Goal: Task Accomplishment & Management: Use online tool/utility

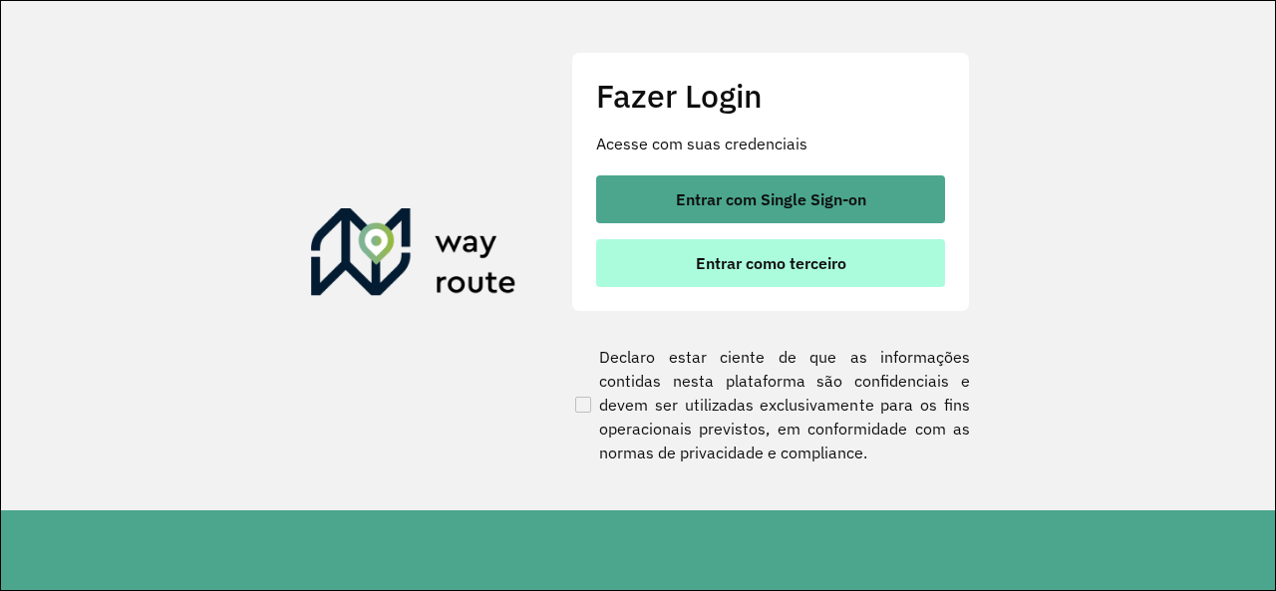
click at [816, 264] on span "Entrar como terceiro" at bounding box center [771, 263] width 151 height 16
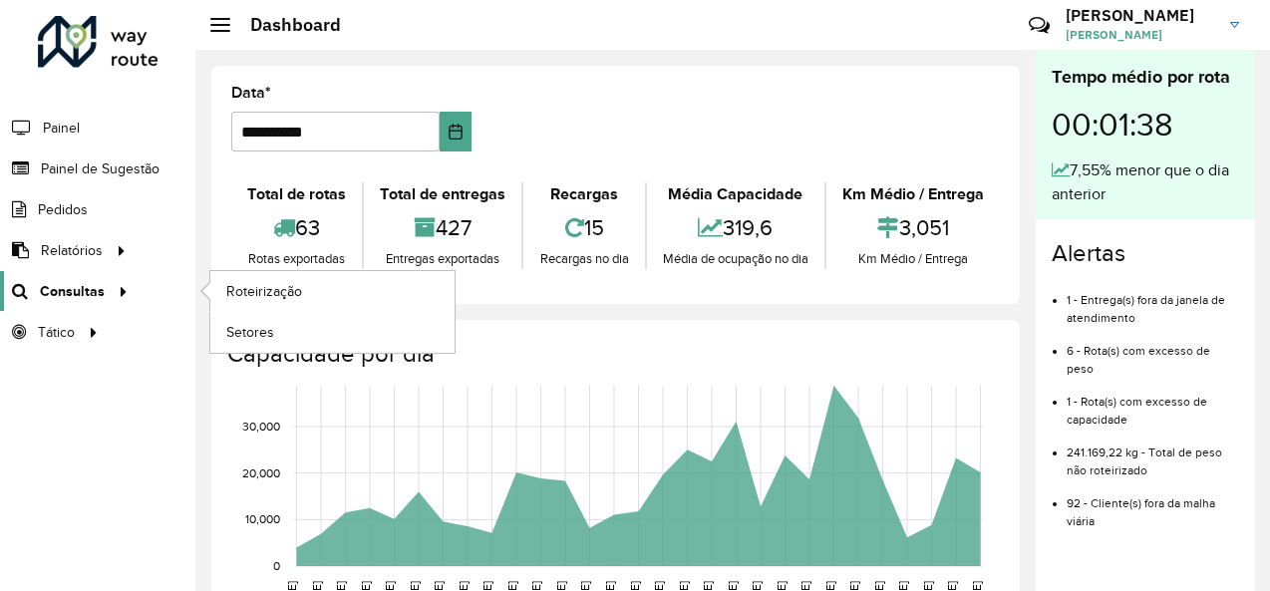
click at [106, 284] on div at bounding box center [120, 291] width 30 height 21
click at [286, 304] on link "Roteirização" at bounding box center [332, 291] width 244 height 40
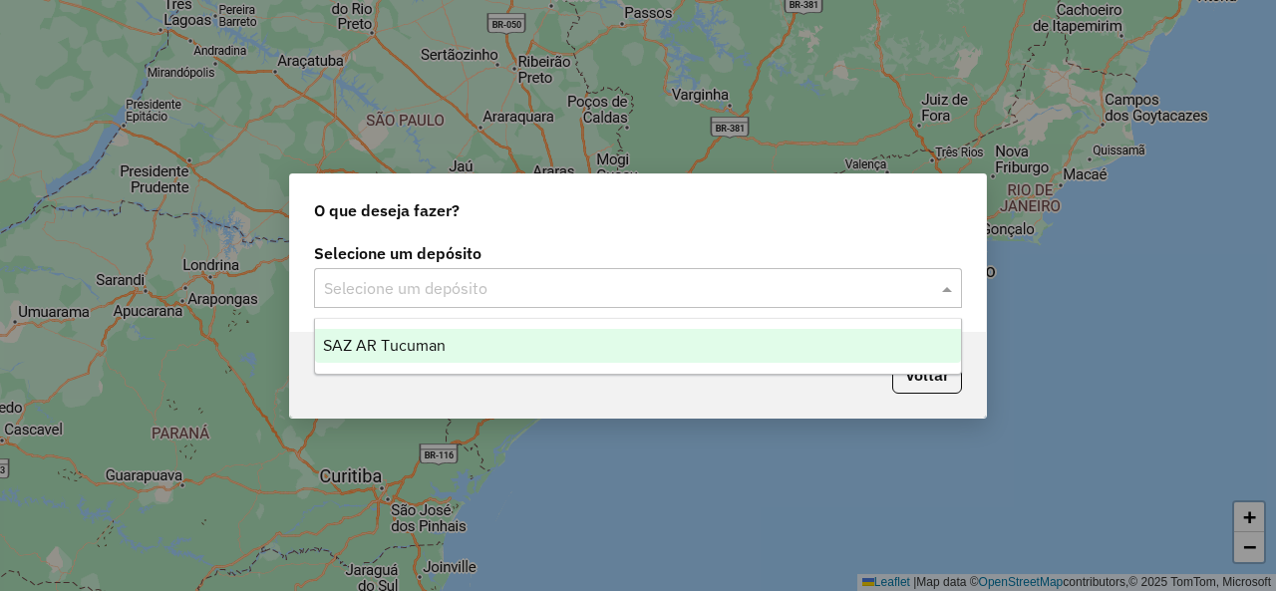
click at [625, 278] on input "text" at bounding box center [618, 289] width 588 height 24
click at [554, 363] on ng-dropdown-panel "SAZ AR Tucuman" at bounding box center [637, 346] width 647 height 57
click at [576, 348] on div "SAZ AR Tucuman" at bounding box center [637, 346] width 645 height 34
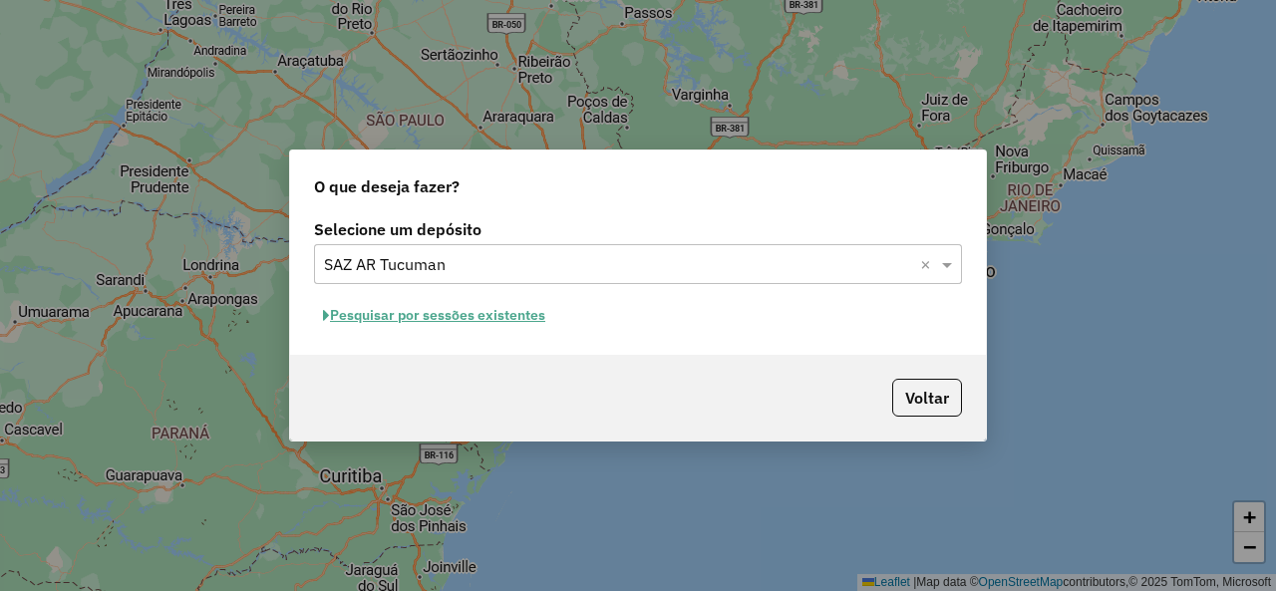
click at [506, 264] on input "text" at bounding box center [618, 265] width 588 height 24
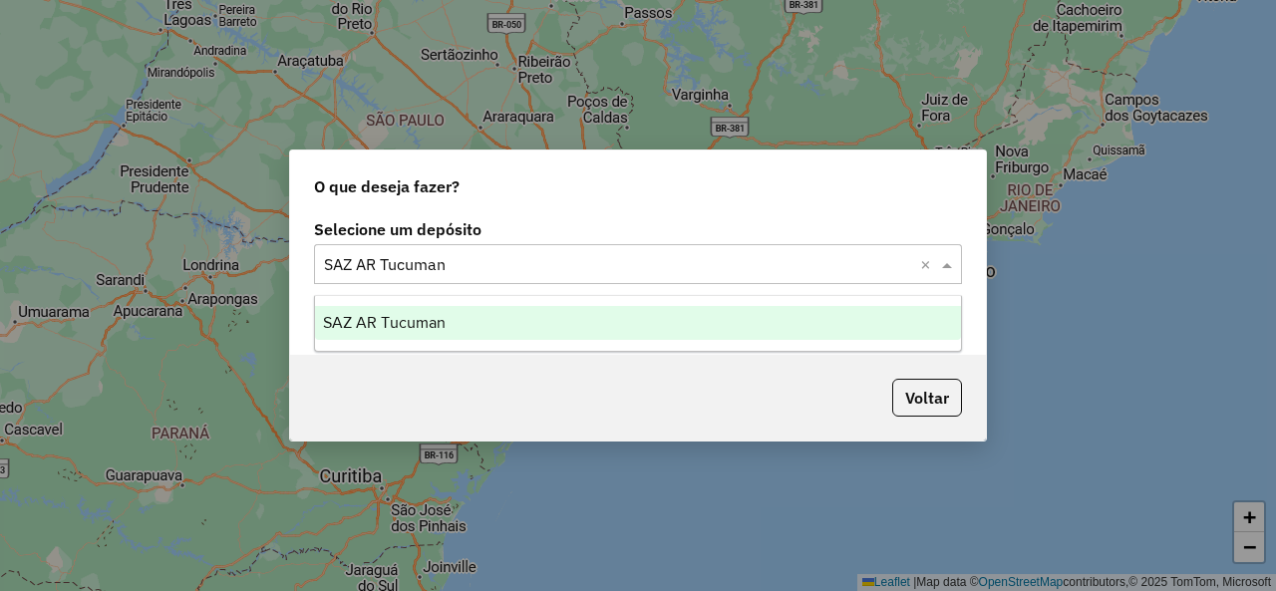
click at [504, 330] on div "SAZ AR Tucuman" at bounding box center [637, 323] width 645 height 34
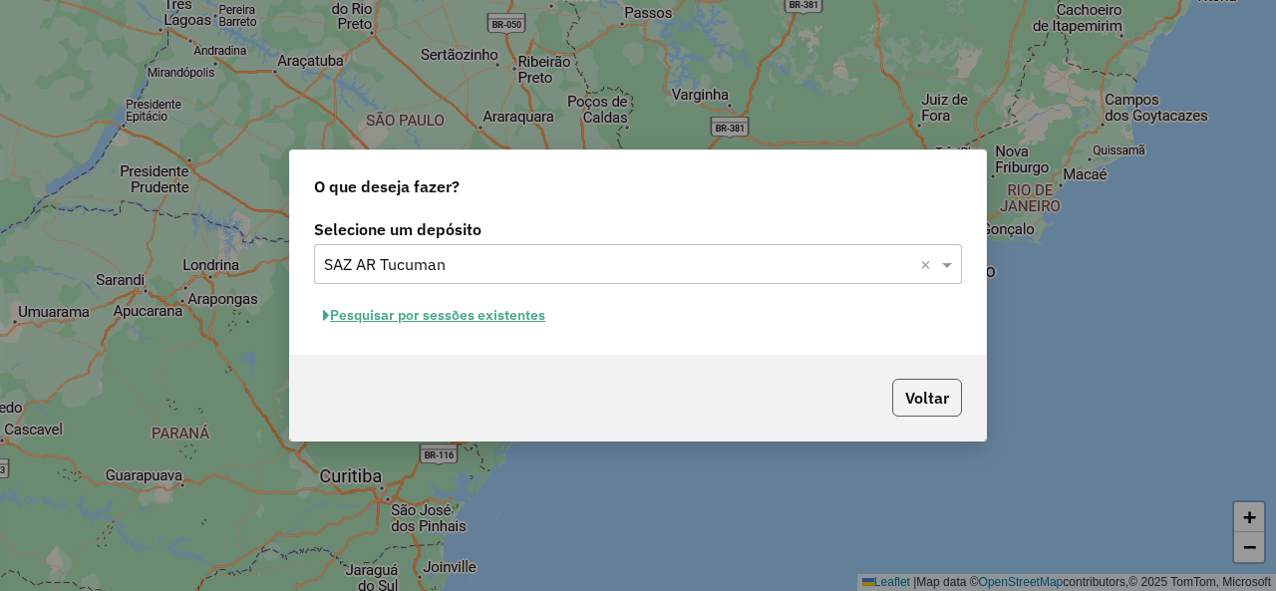
click at [948, 402] on button "Voltar" at bounding box center [927, 398] width 70 height 38
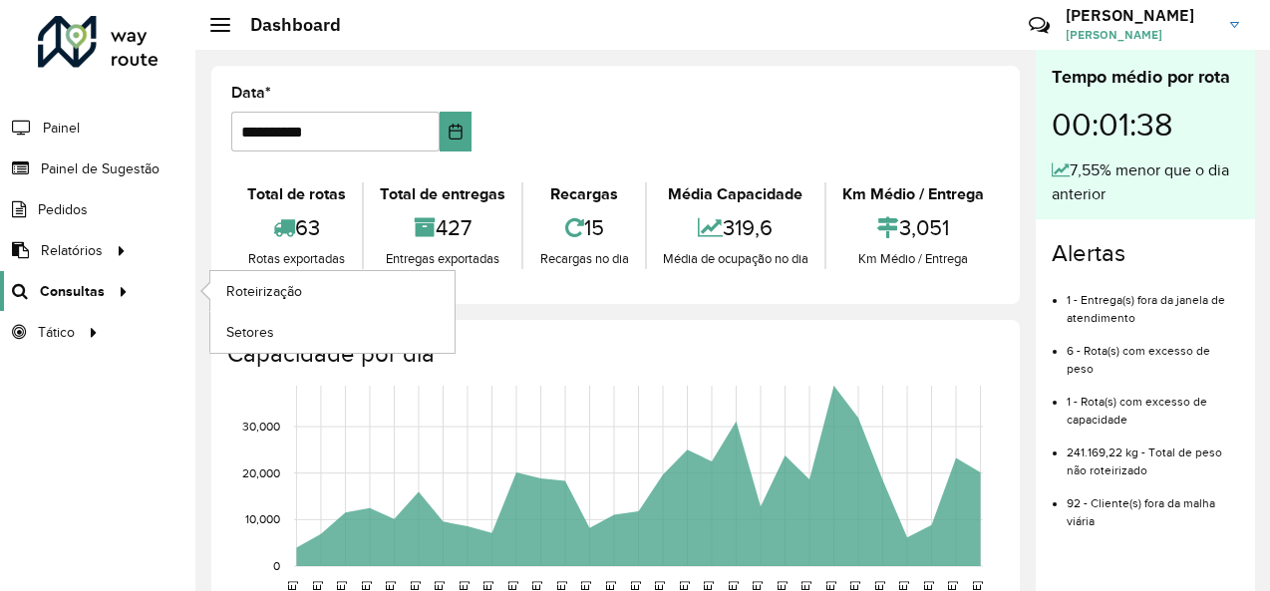
click at [97, 284] on span "Consultas" at bounding box center [72, 291] width 65 height 21
click at [295, 290] on span "Roteirização" at bounding box center [266, 291] width 81 height 21
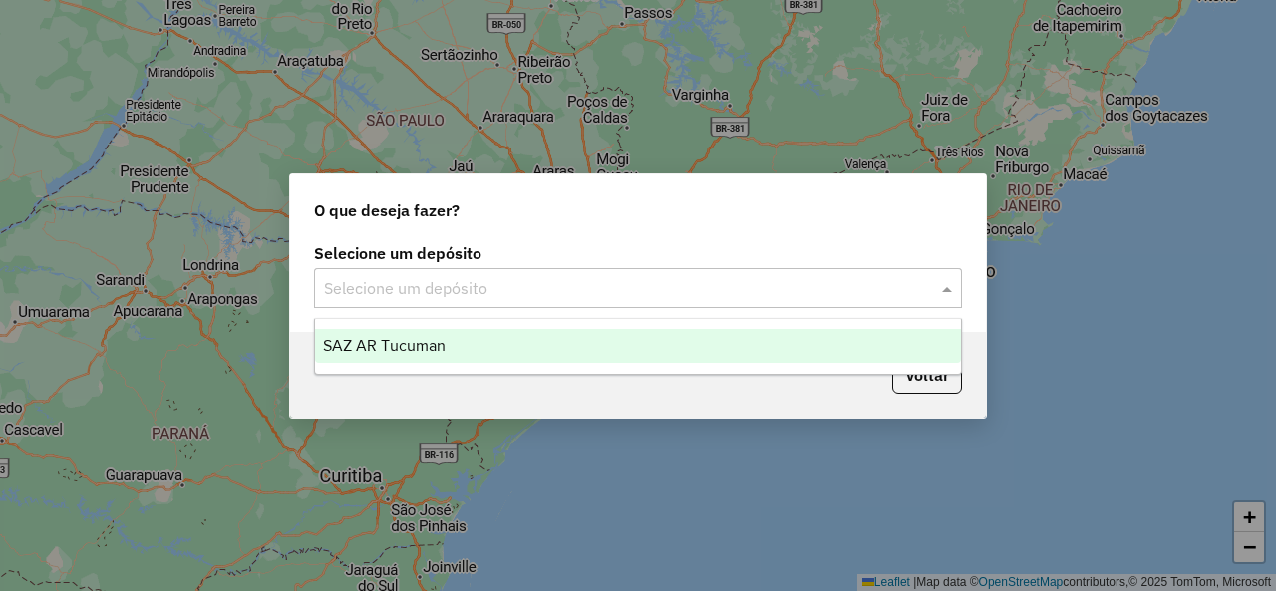
click at [590, 296] on input "text" at bounding box center [618, 289] width 588 height 24
click at [548, 336] on div "SAZ AR Tucuman" at bounding box center [637, 346] width 645 height 34
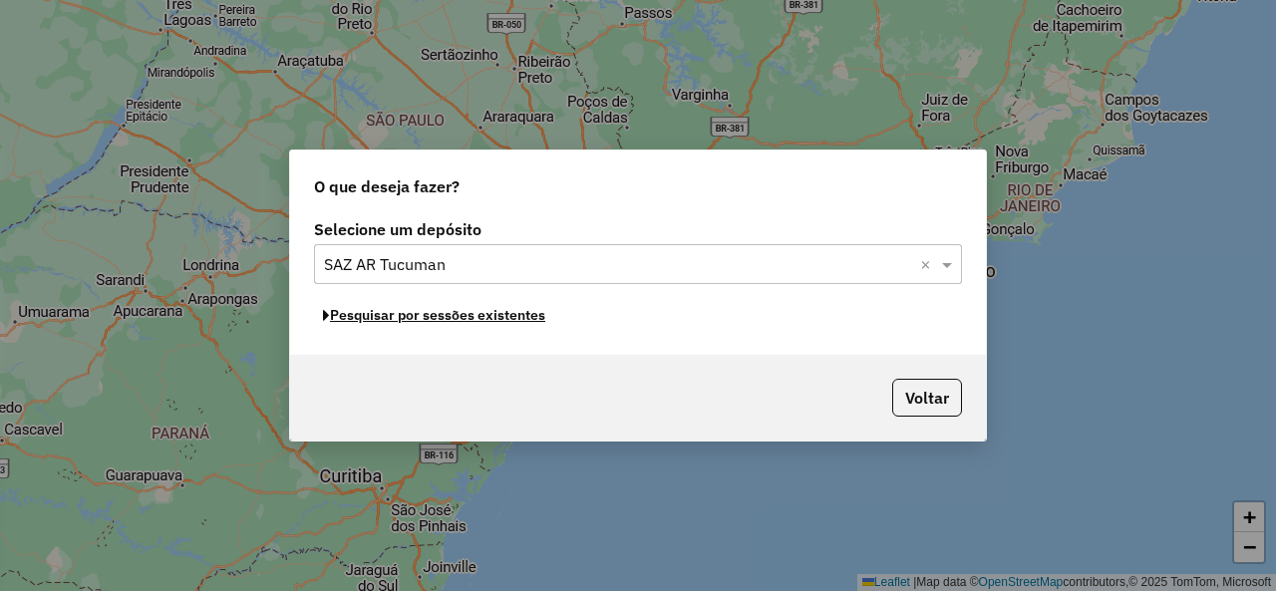
click at [481, 321] on button "Pesquisar por sessões existentes" at bounding box center [434, 315] width 240 height 31
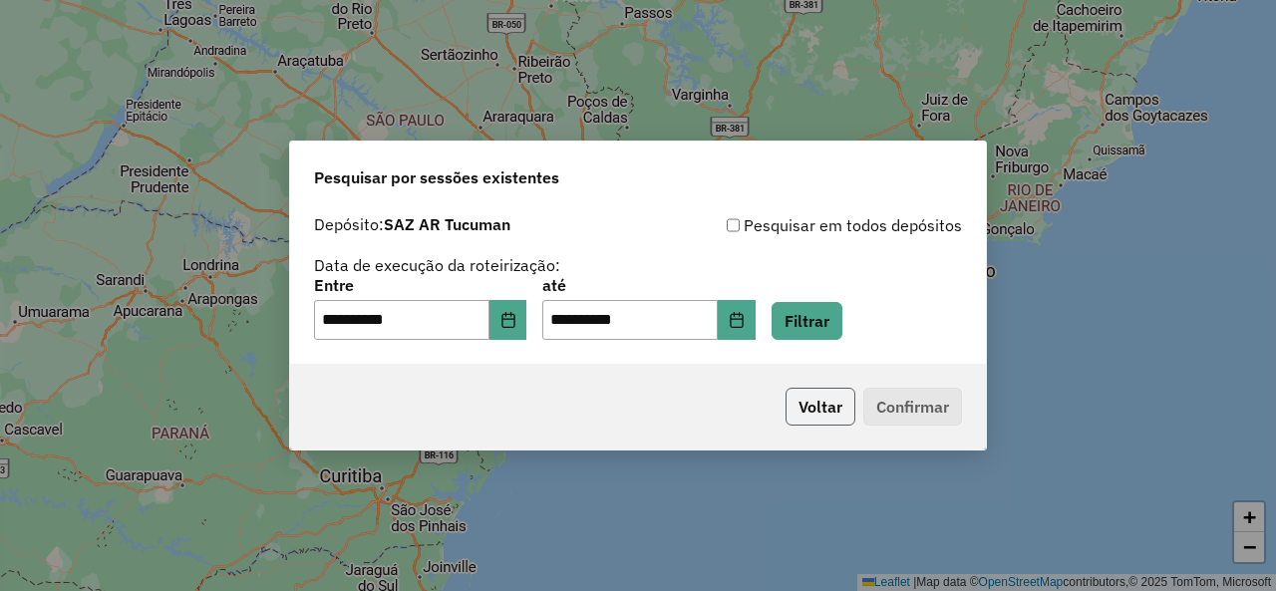
click at [825, 406] on button "Voltar" at bounding box center [821, 407] width 70 height 38
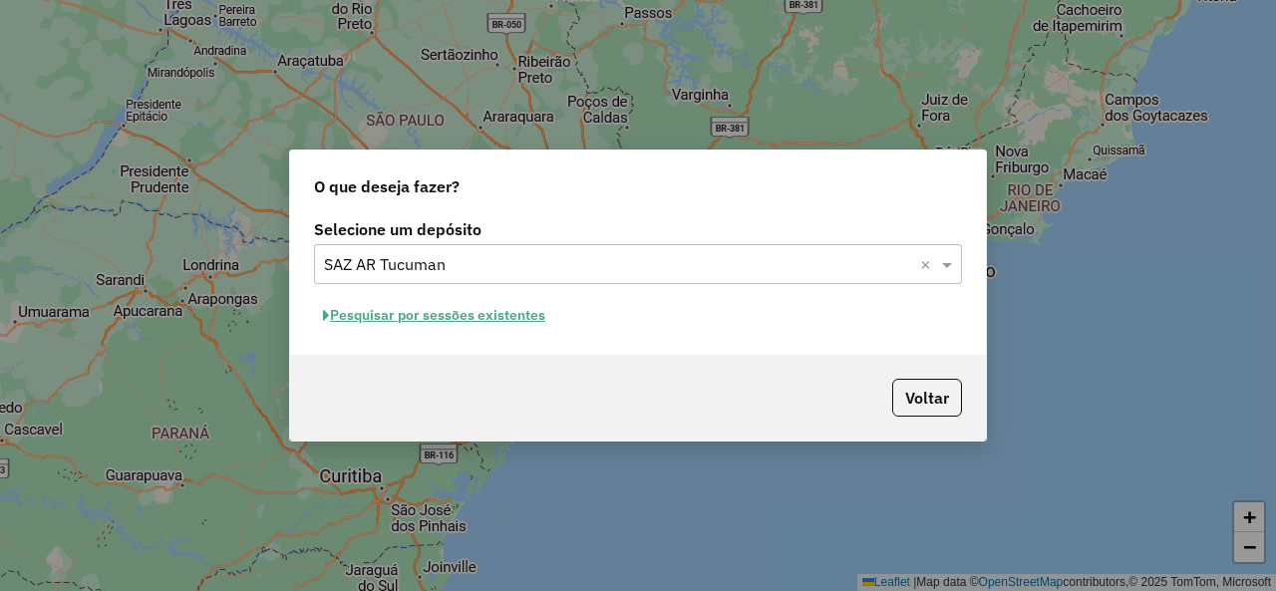
click at [528, 318] on button "Pesquisar por sessões existentes" at bounding box center [434, 315] width 240 height 31
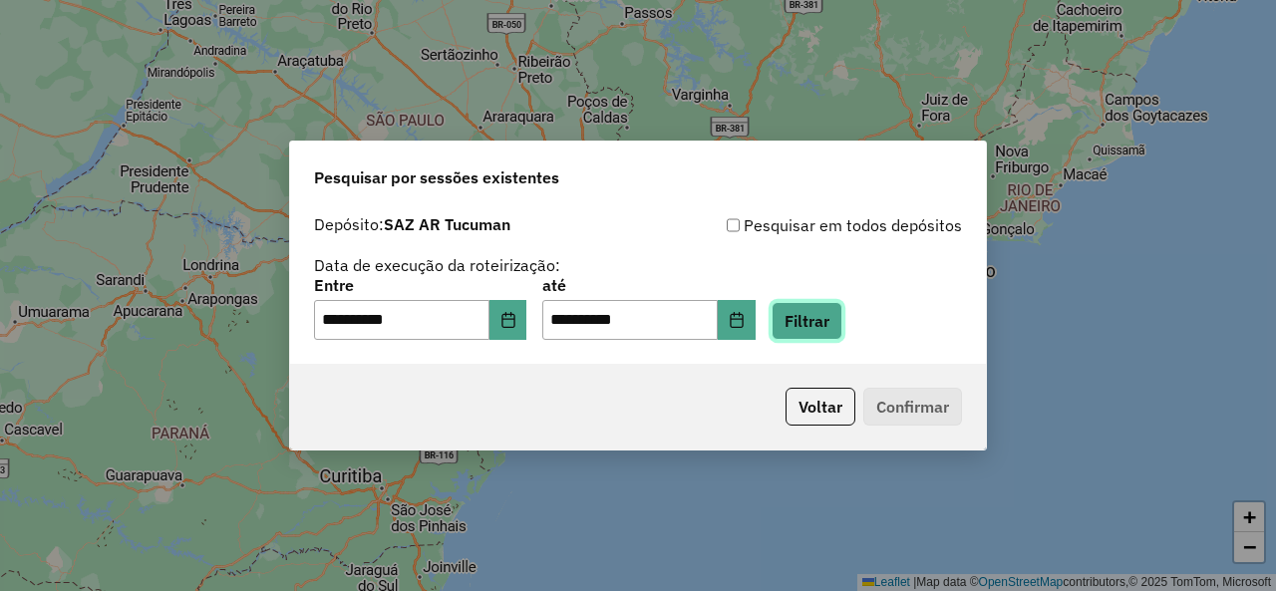
click at [842, 332] on button "Filtrar" at bounding box center [807, 321] width 71 height 38
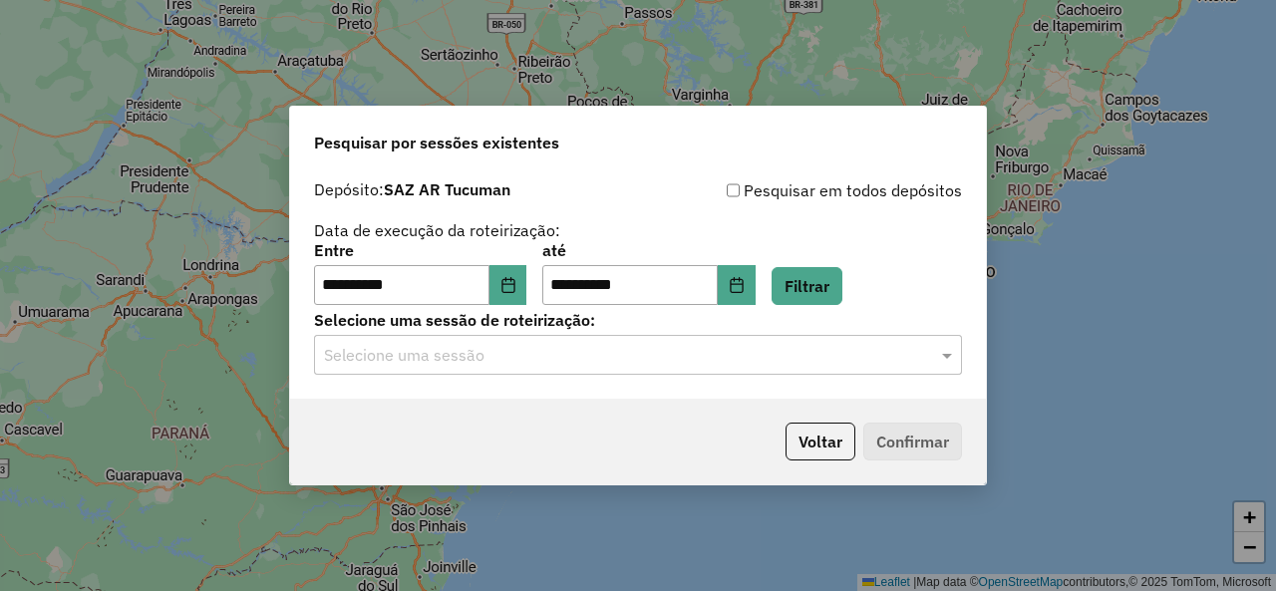
click at [601, 344] on input "text" at bounding box center [618, 356] width 588 height 24
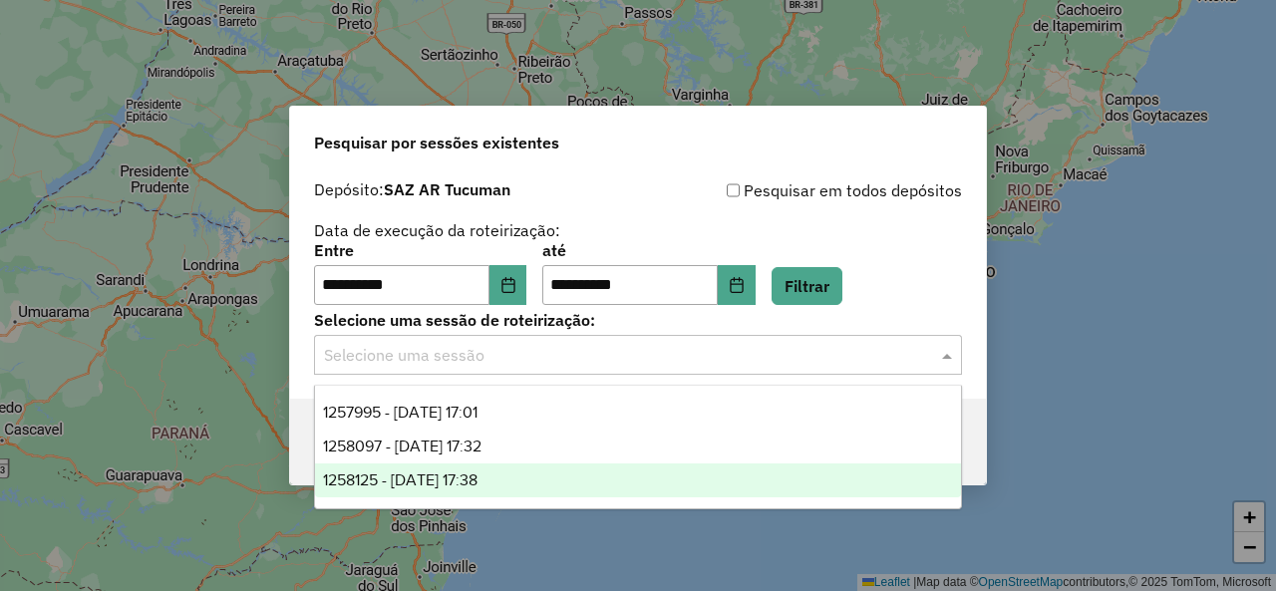
click at [535, 466] on div "1258125 - 03/09/2025 17:38" at bounding box center [637, 481] width 645 height 34
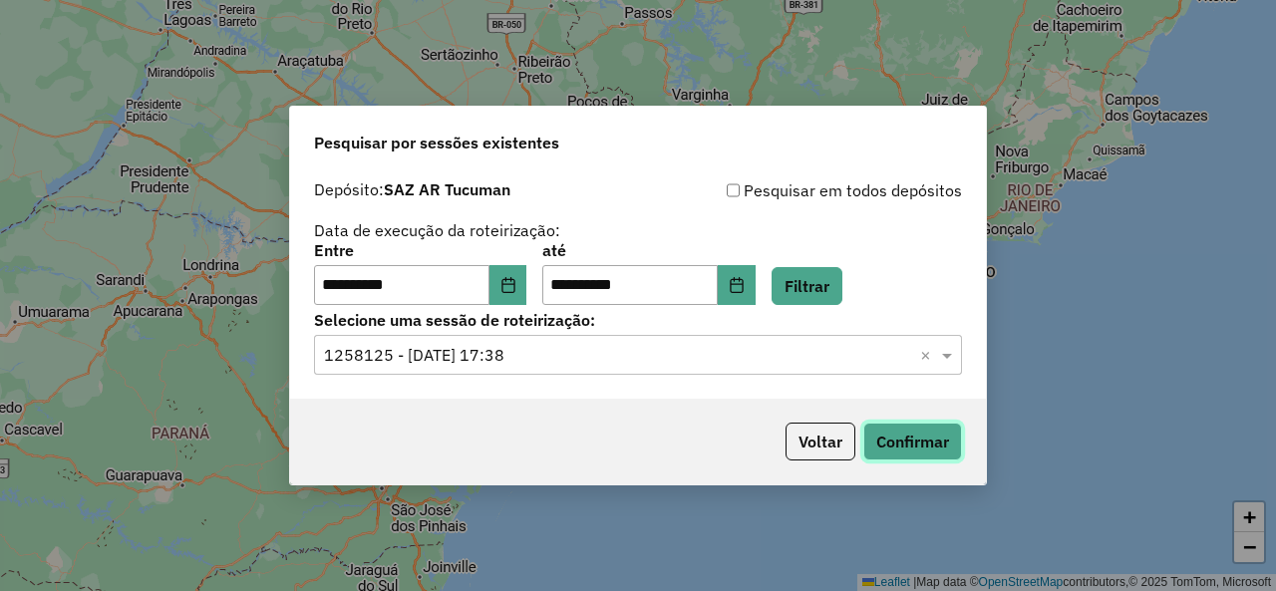
click at [905, 441] on button "Confirmar" at bounding box center [912, 442] width 99 height 38
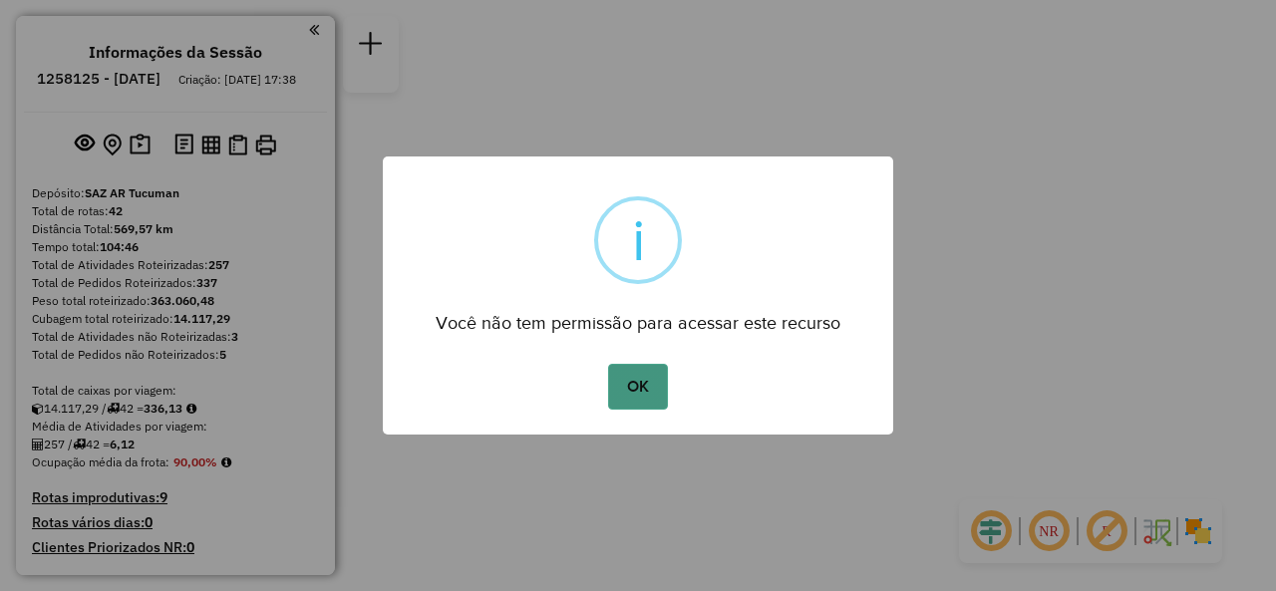
click at [662, 395] on button "OK" at bounding box center [637, 387] width 59 height 46
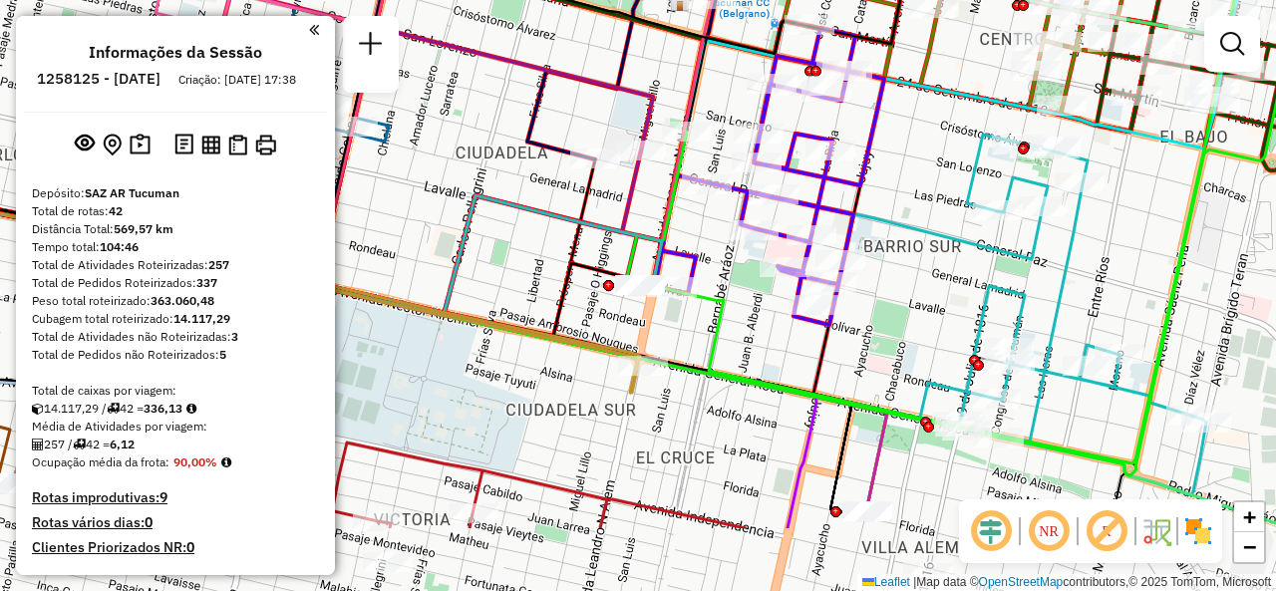
drag, startPoint x: 1105, startPoint y: 383, endPoint x: 1098, endPoint y: 240, distance: 142.7
click at [1098, 240] on div "Janela de atendimento Grade de atendimento Capacidade Transportadoras Veículos …" at bounding box center [638, 295] width 1276 height 591
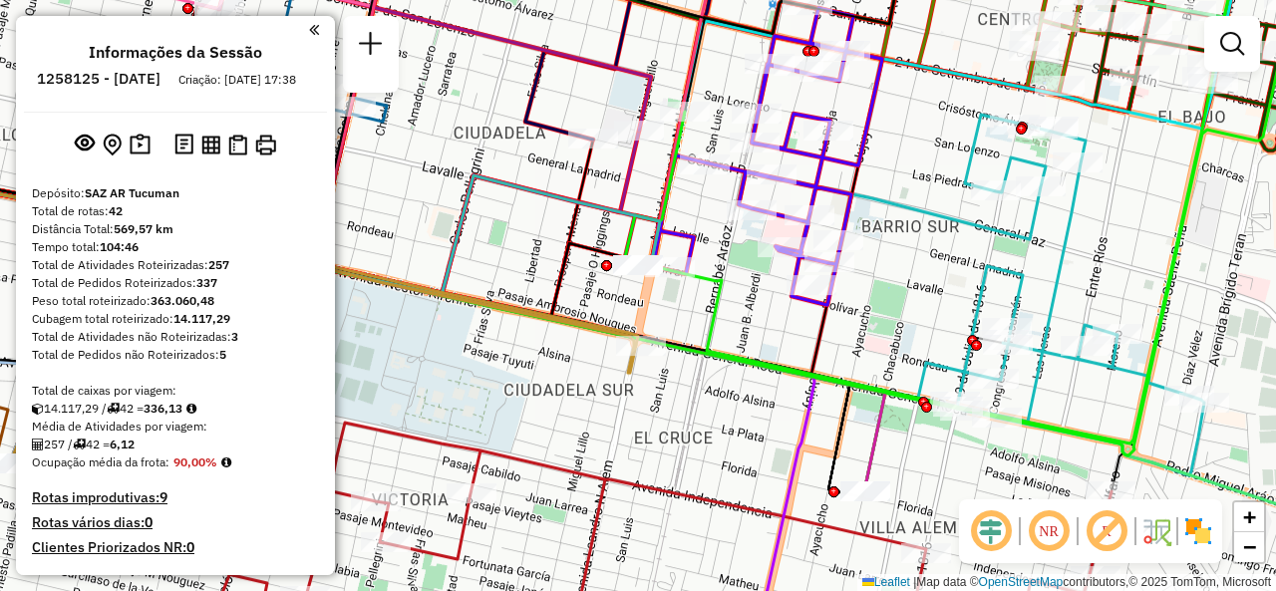
select select "**********"
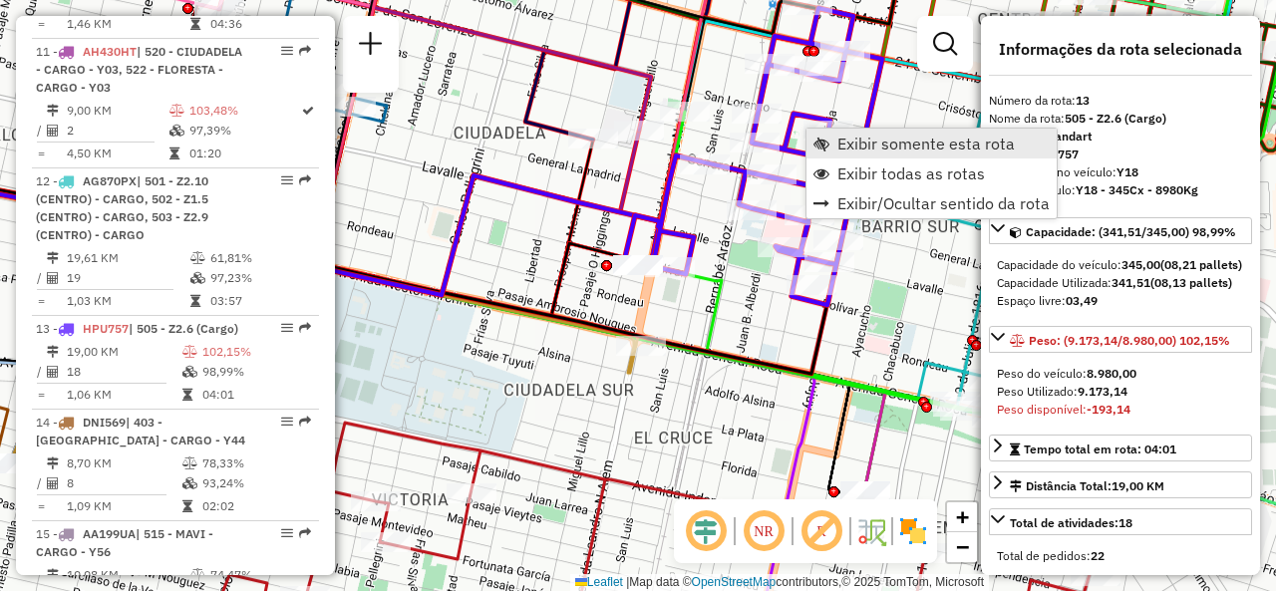
scroll to position [2206, 0]
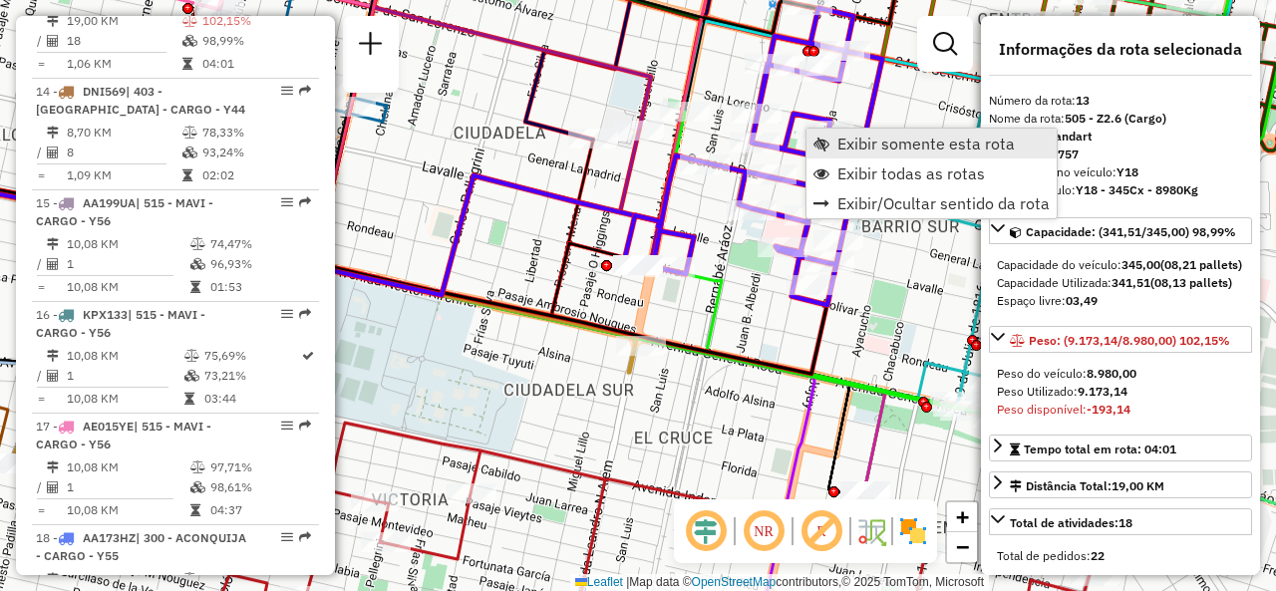
click at [891, 150] on span "Exibir somente esta rota" at bounding box center [925, 144] width 177 height 16
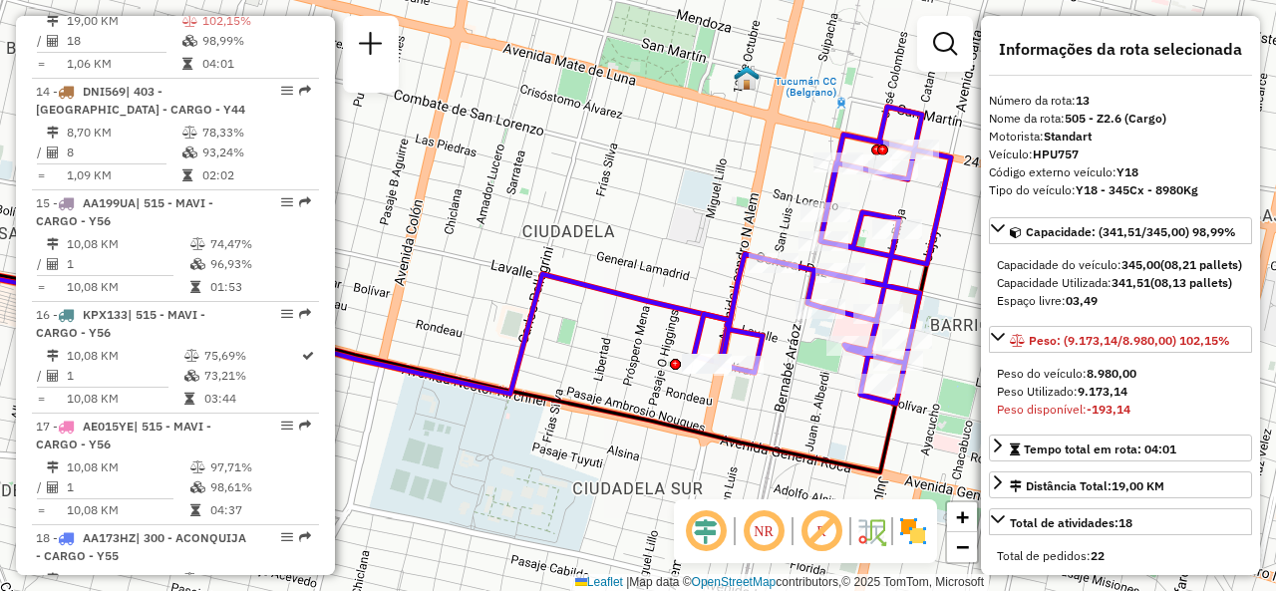
drag, startPoint x: 741, startPoint y: 153, endPoint x: 427, endPoint y: 95, distance: 319.3
click at [424, 99] on div "Janela de atendimento Grade de atendimento Capacidade Transportadoras Veículos …" at bounding box center [638, 295] width 1276 height 591
